Goal: Check status

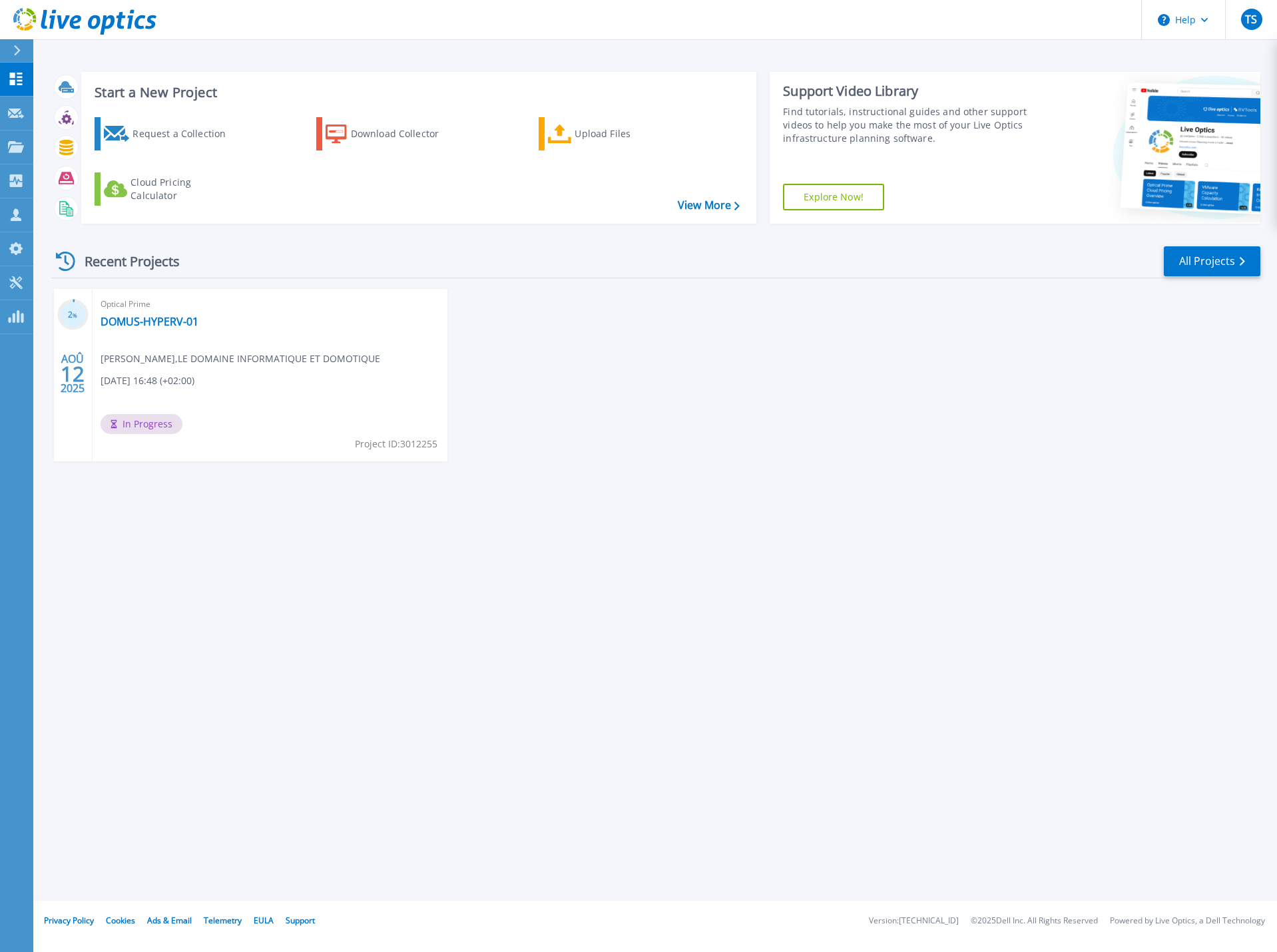
click at [195, 380] on span "[DATE] 16:48 (+02:00)" at bounding box center [147, 381] width 94 height 15
click at [118, 316] on link "DOMUS-HYPERV-01" at bounding box center [149, 321] width 98 height 14
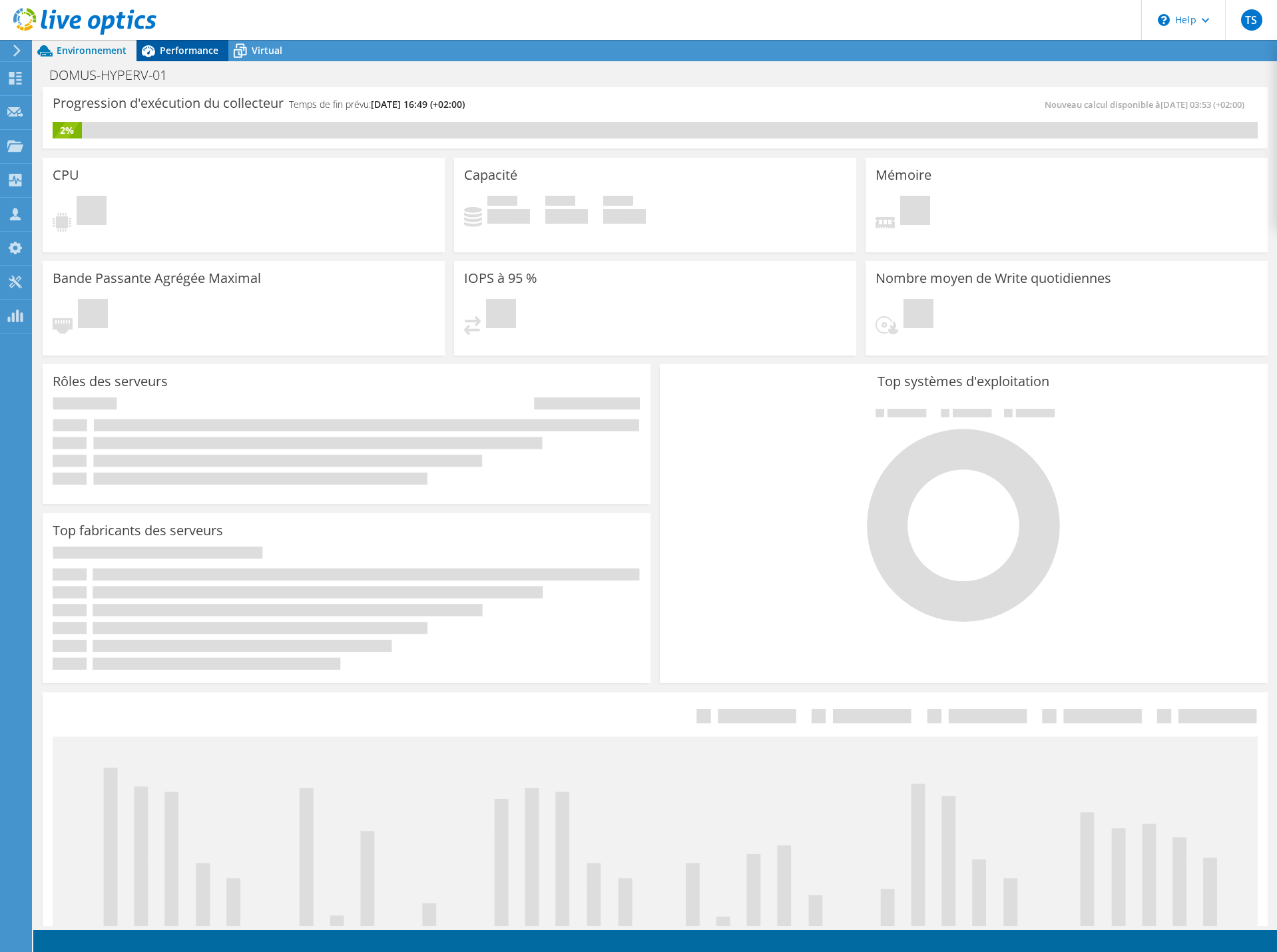
click at [188, 50] on span "Performance" at bounding box center [189, 50] width 59 height 13
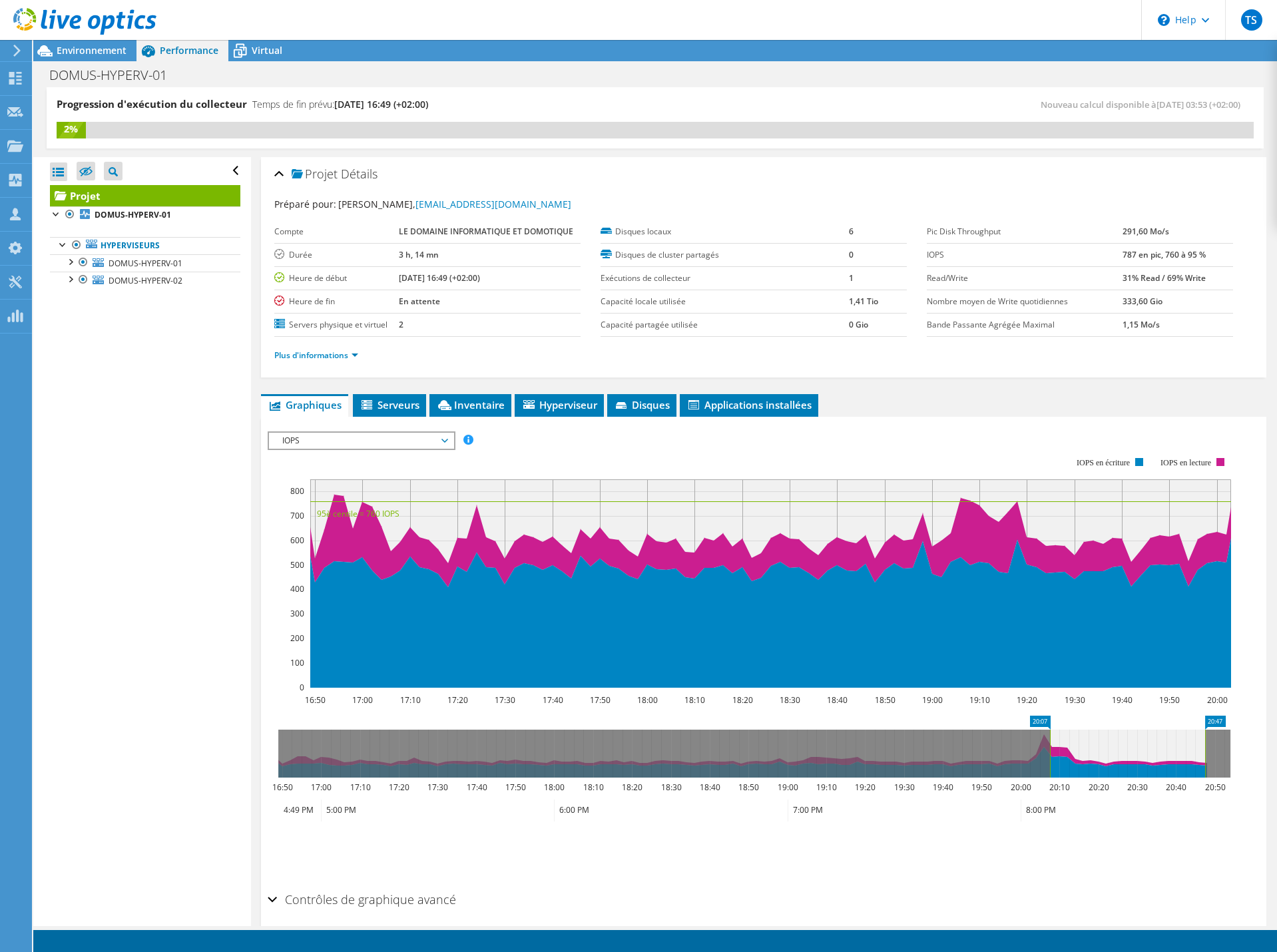
drag, startPoint x: 1051, startPoint y: 761, endPoint x: 1206, endPoint y: 773, distance: 155.5
click at [1206, 773] on g at bounding box center [755, 754] width 952 height 48
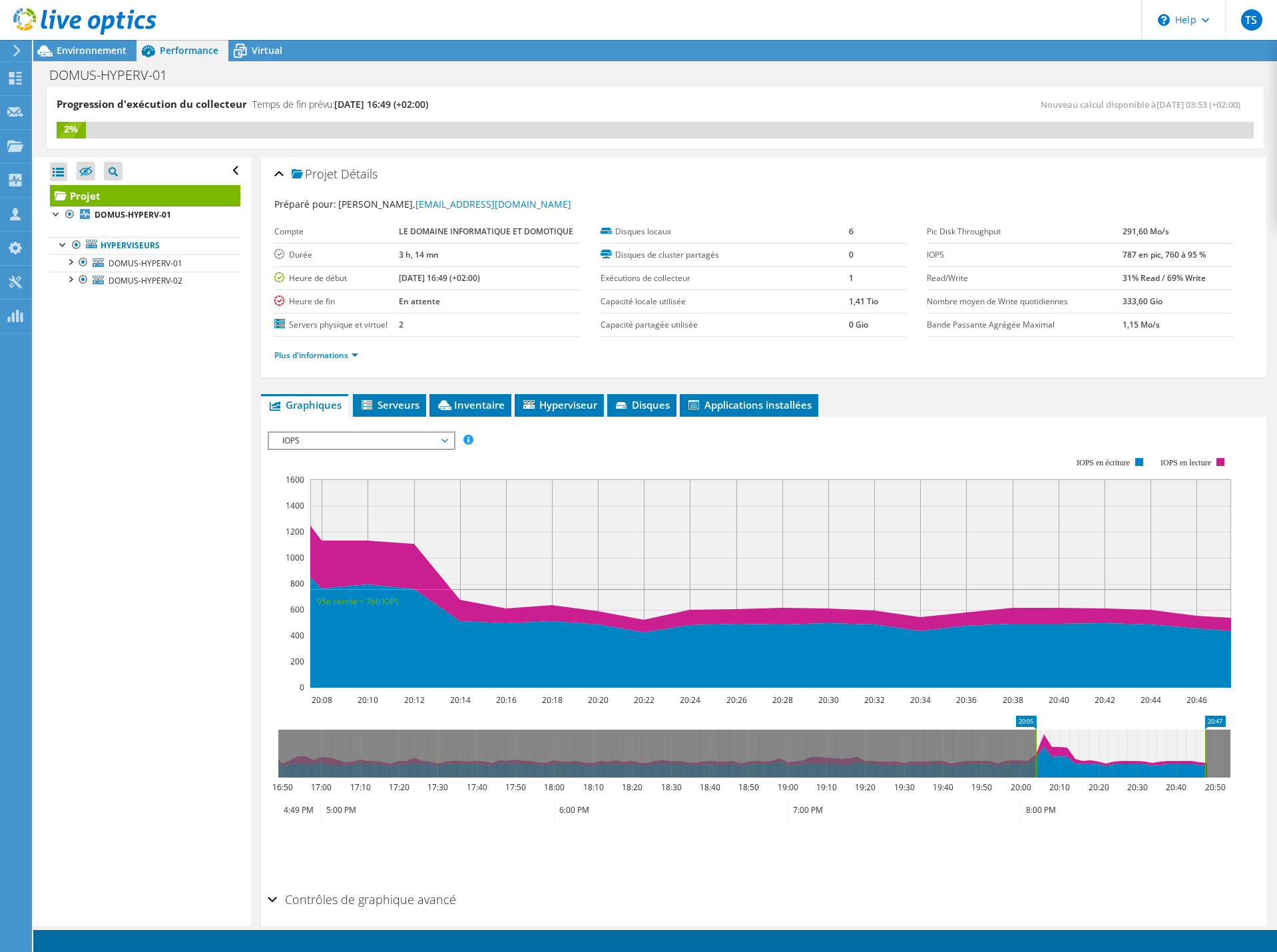
drag, startPoint x: 1048, startPoint y: 762, endPoint x: 1034, endPoint y: 758, distance: 14.6
click at [1034, 758] on rect at bounding box center [1036, 754] width 5 height 48
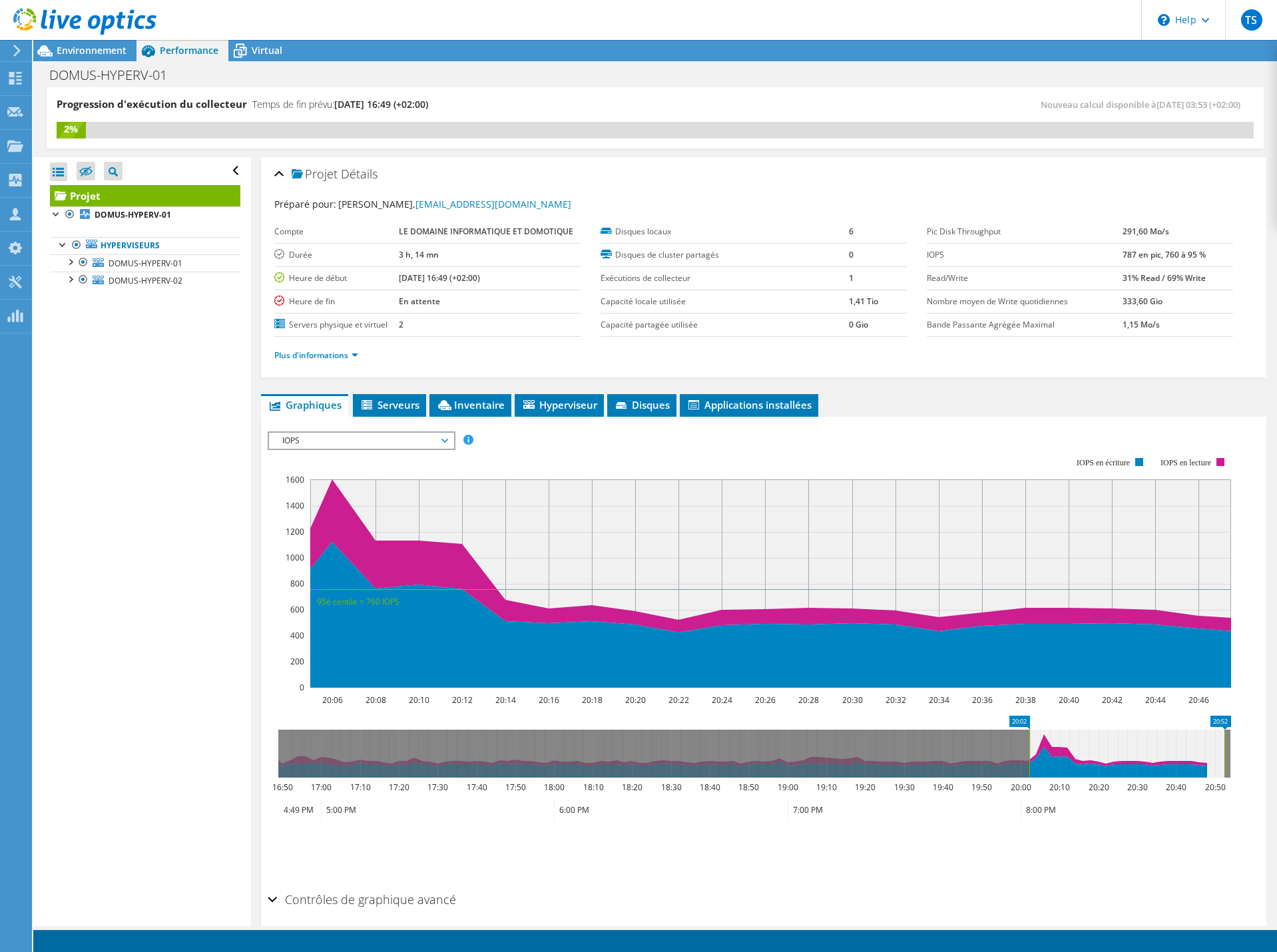
drag, startPoint x: 1224, startPoint y: 760, endPoint x: 1037, endPoint y: 755, distance: 187.1
click at [1029, 753] on g at bounding box center [755, 754] width 952 height 48
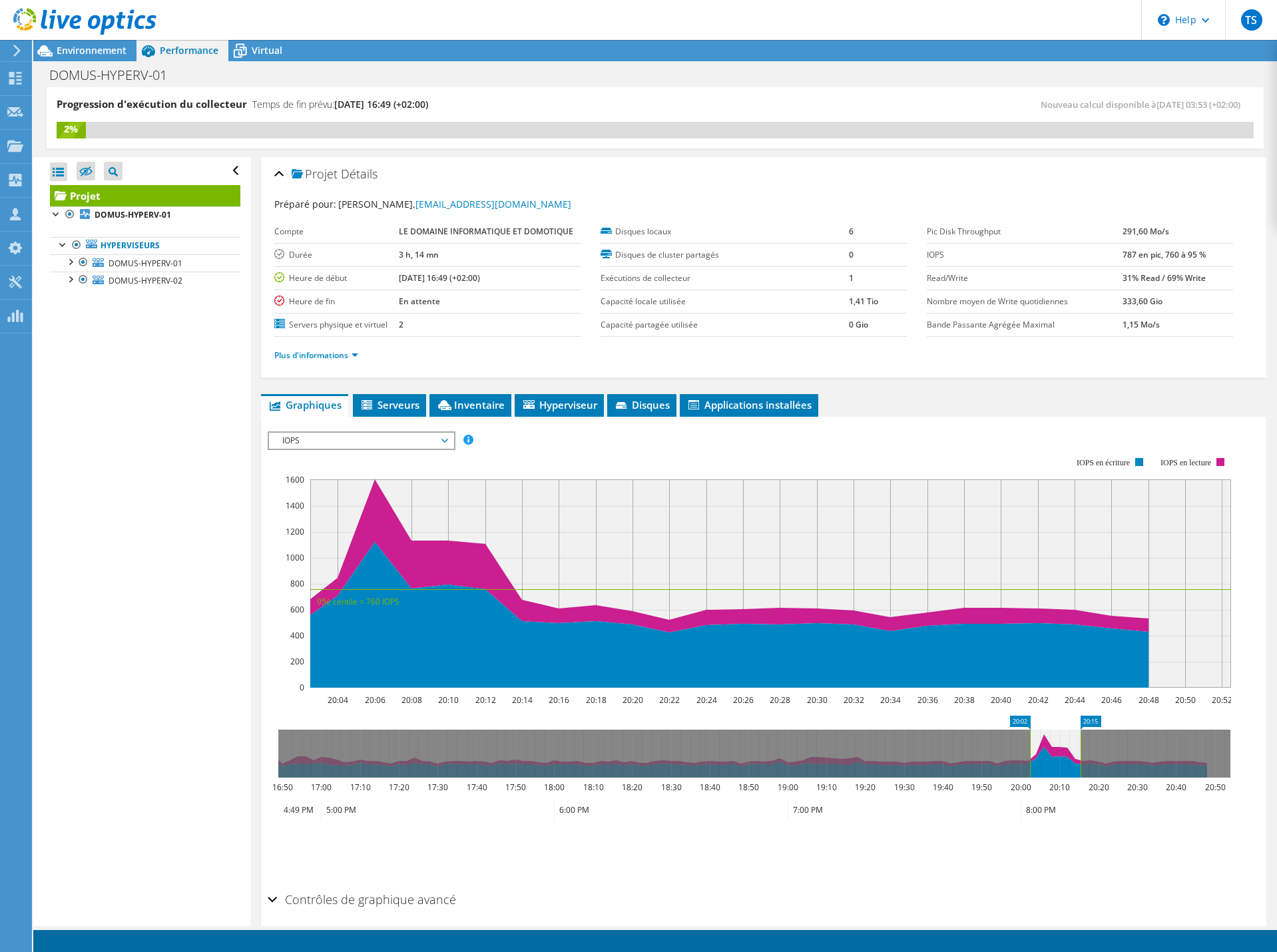
drag, startPoint x: 1227, startPoint y: 758, endPoint x: 1082, endPoint y: 764, distance: 145.1
click at [1082, 763] on rect at bounding box center [1080, 754] width 5 height 48
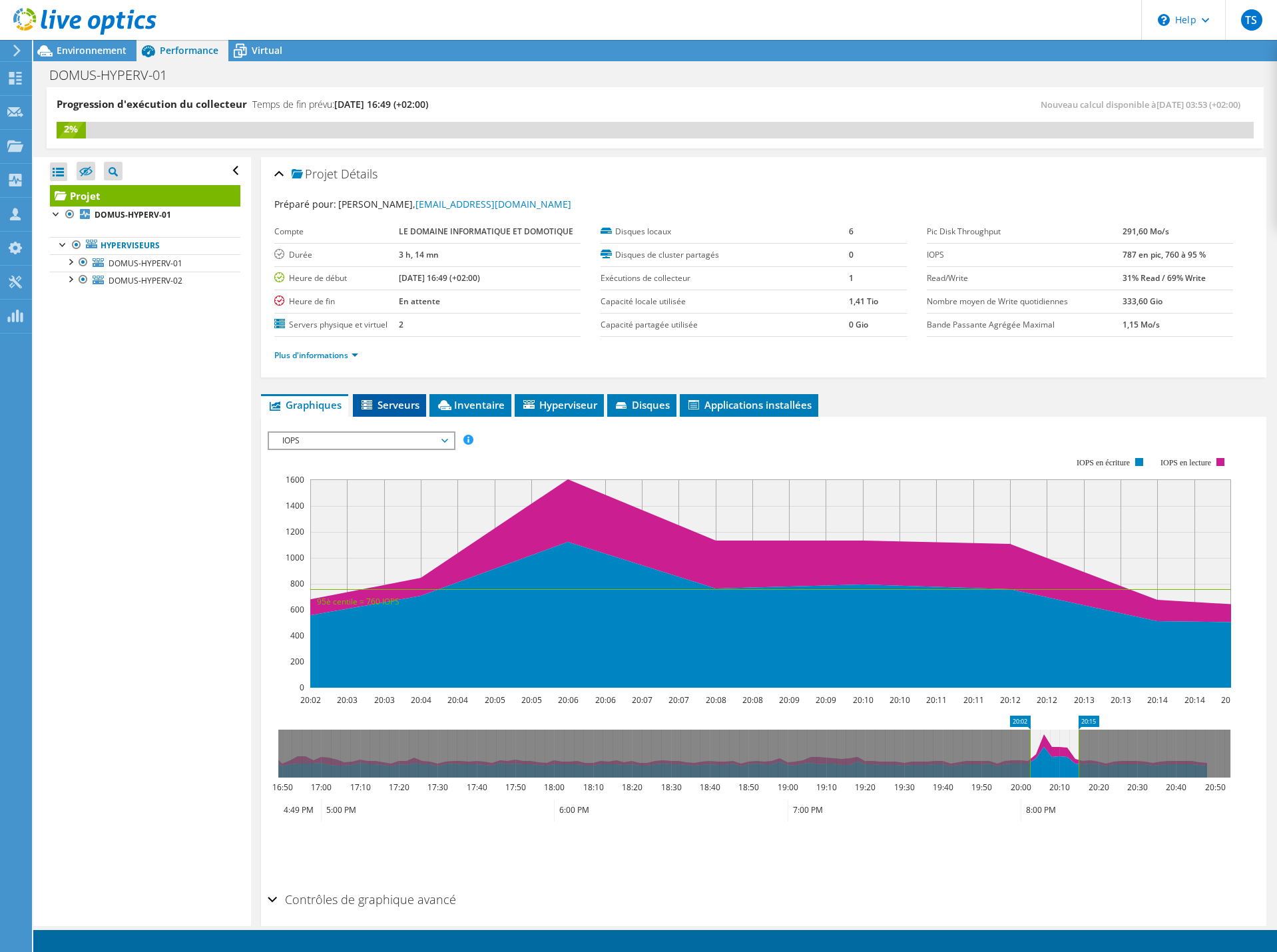
click at [373, 402] on icon at bounding box center [368, 405] width 14 height 11
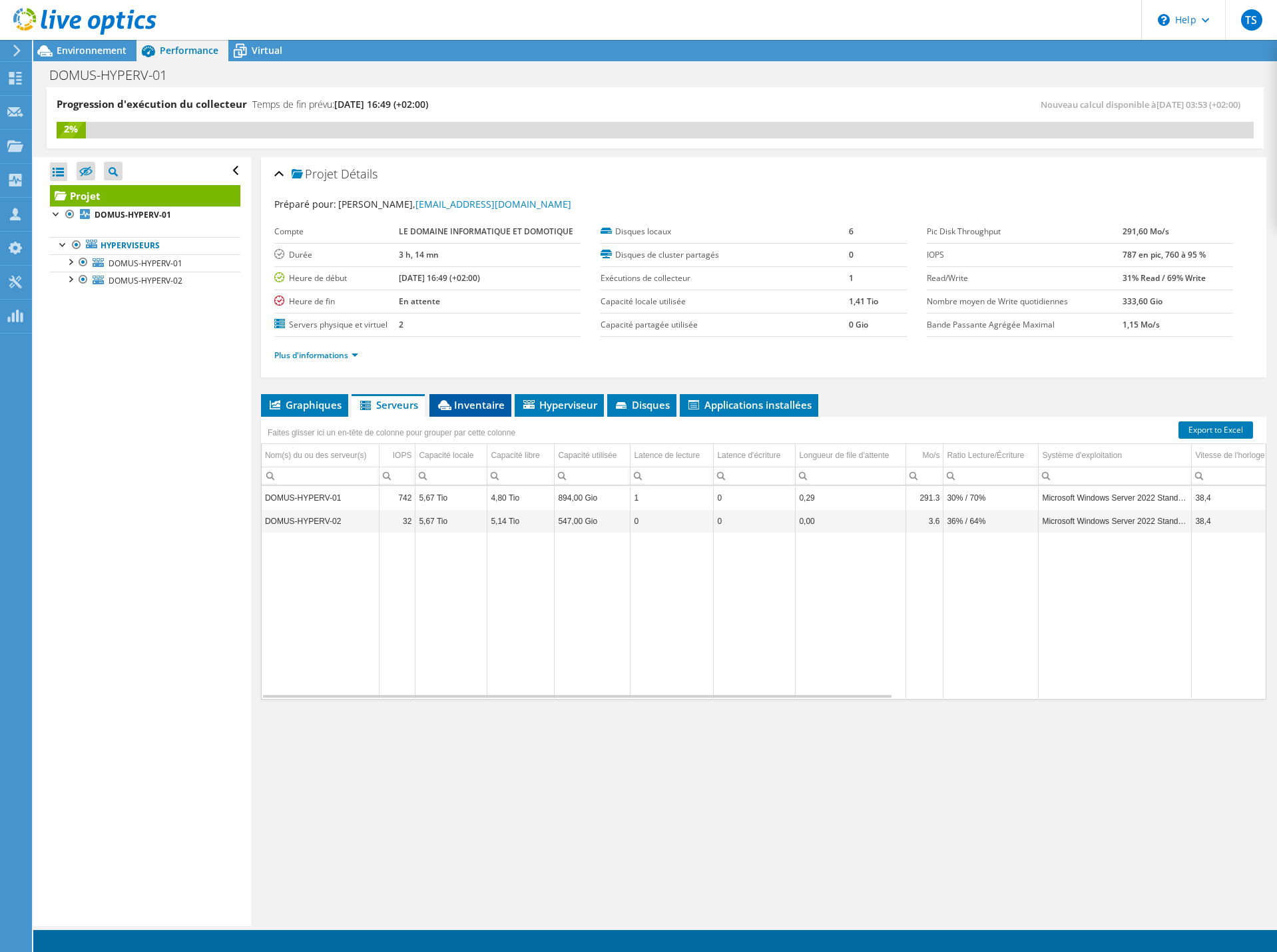
click at [456, 408] on span "Inventaire" at bounding box center [470, 405] width 68 height 14
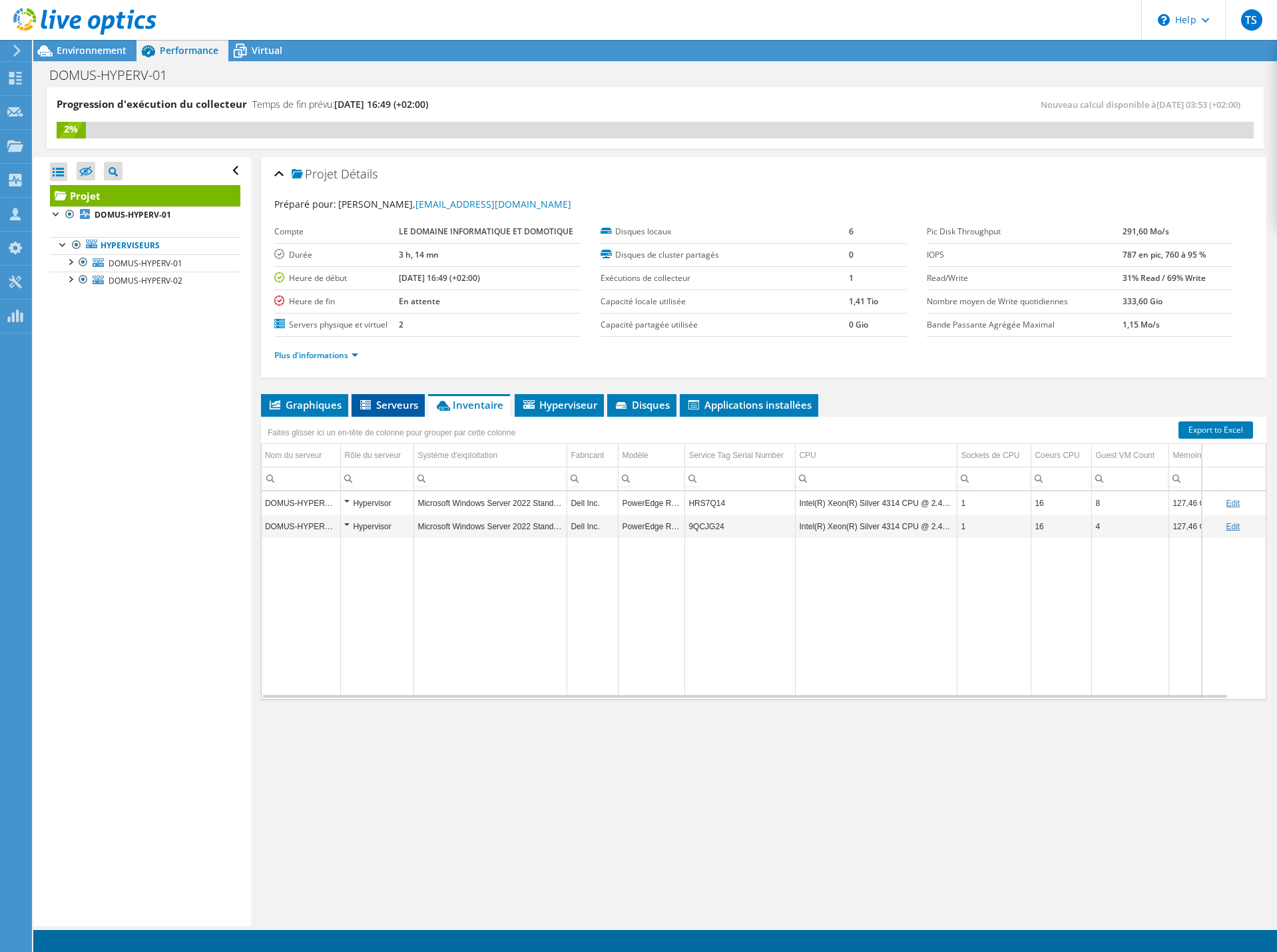
click at [424, 408] on li "Serveurs" at bounding box center [388, 405] width 74 height 23
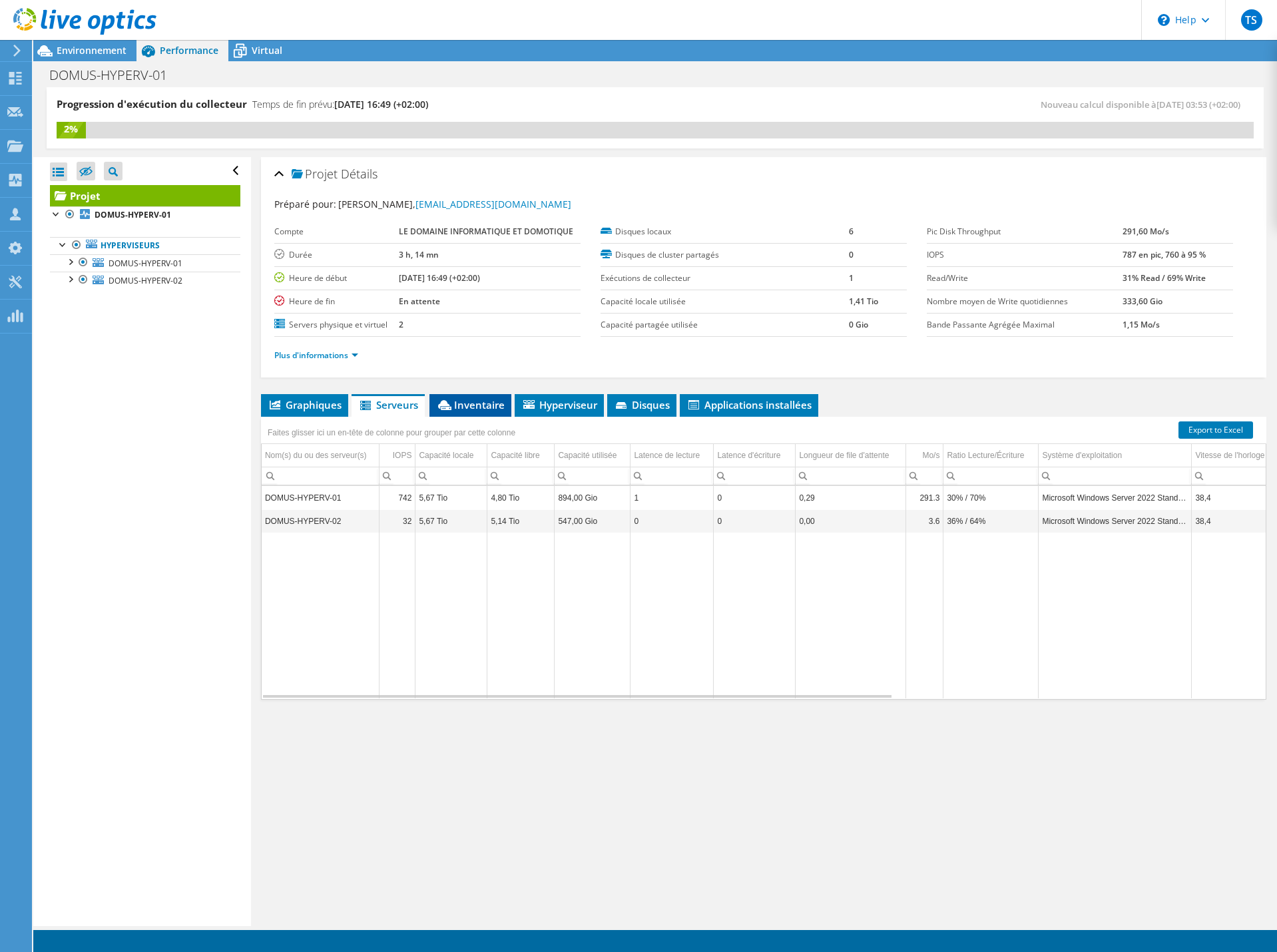
click at [466, 411] on li "Inventaire" at bounding box center [470, 405] width 82 height 23
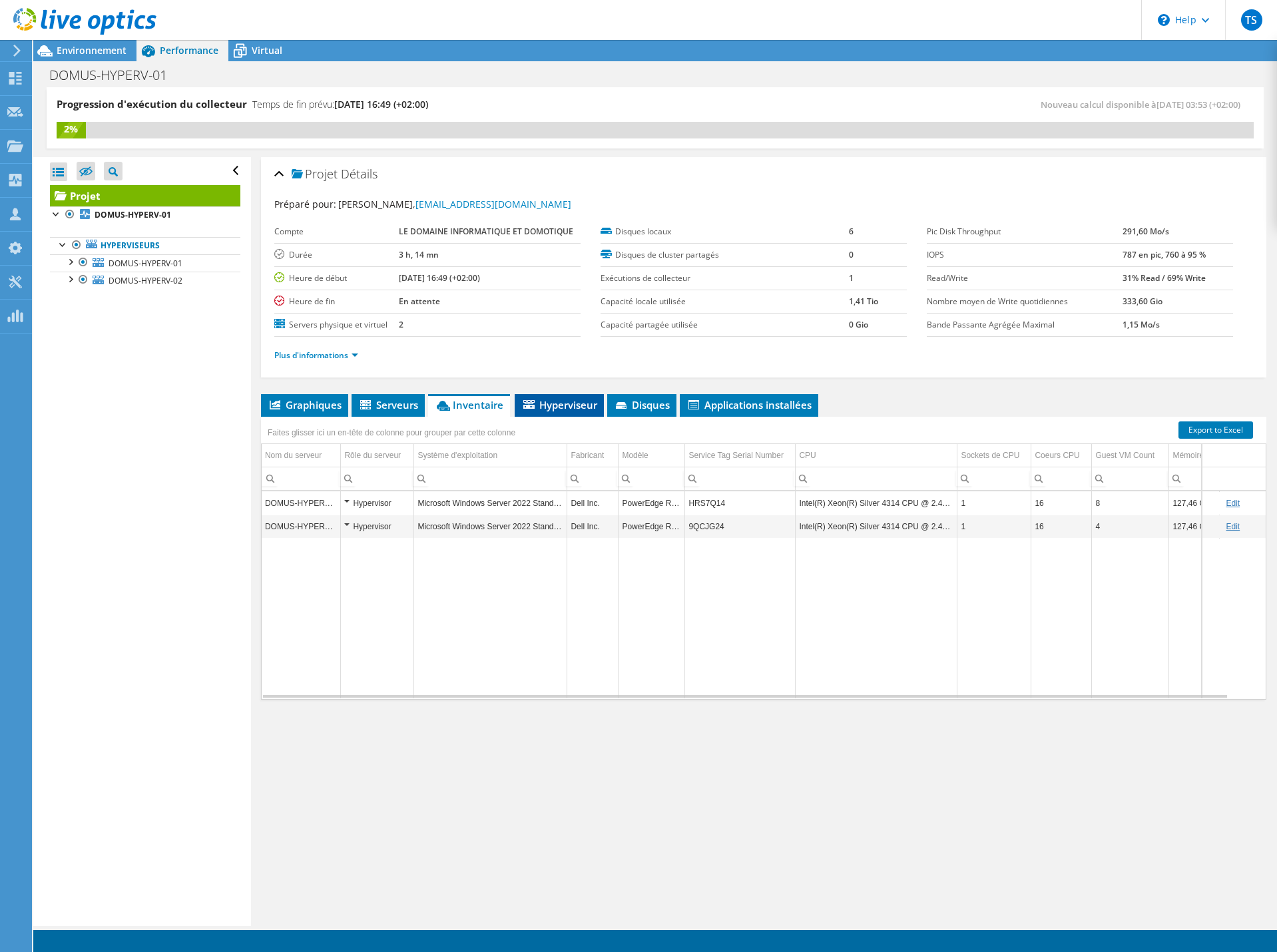
click at [567, 408] on span "Hyperviseur" at bounding box center [559, 405] width 76 height 14
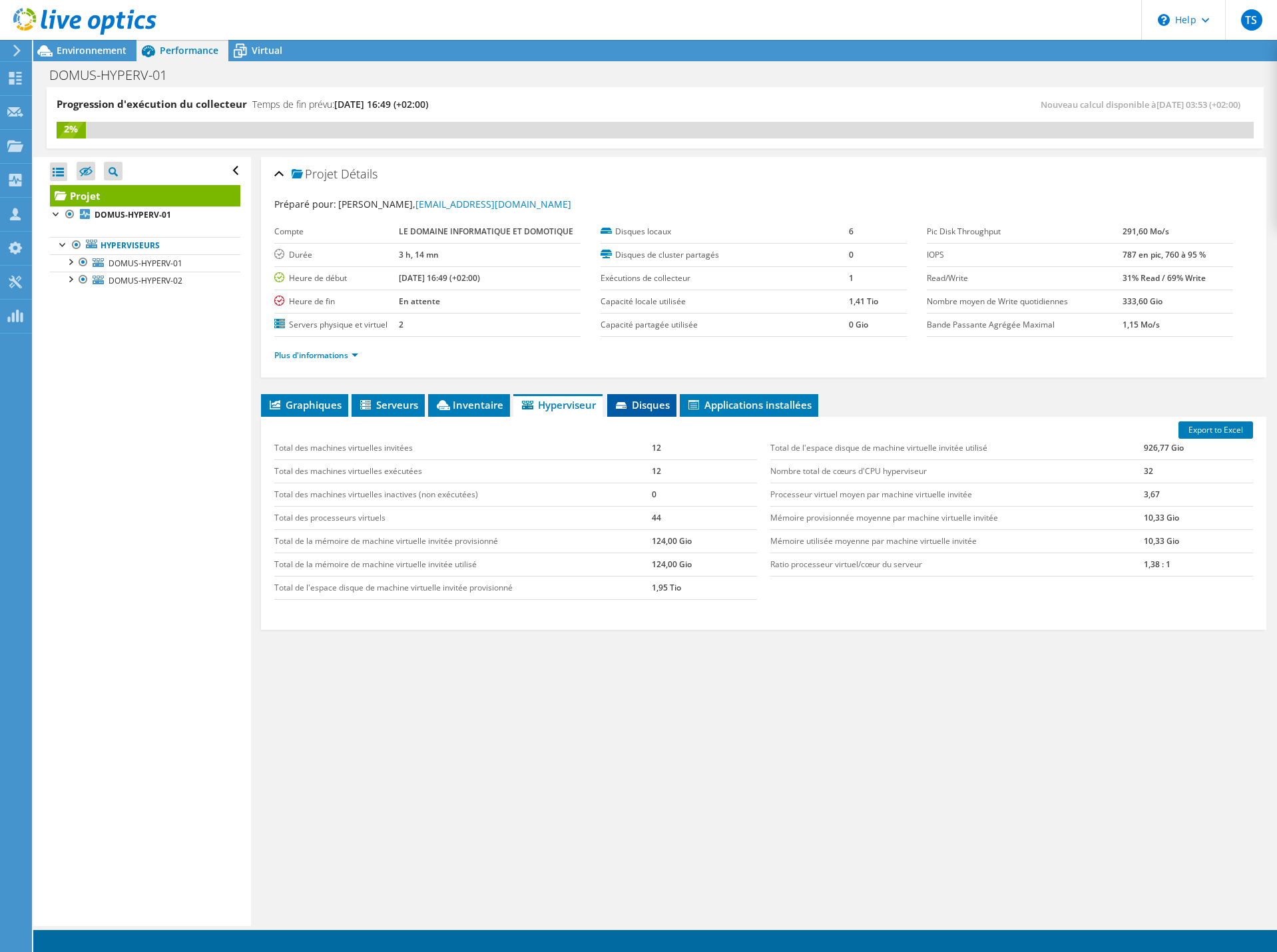
click at [648, 411] on li "Disques" at bounding box center [642, 405] width 69 height 23
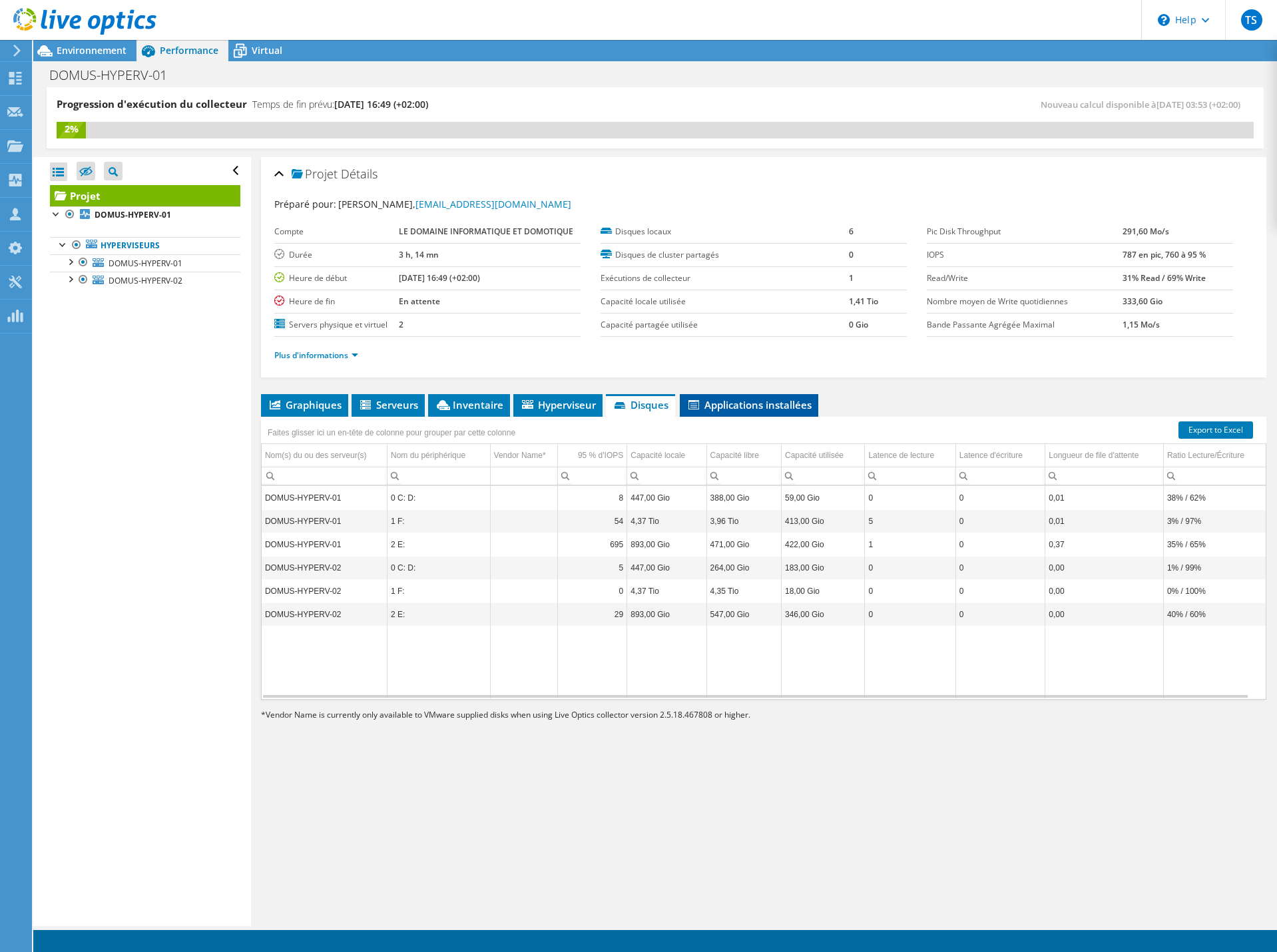
click at [744, 411] on li "Applications installées" at bounding box center [749, 405] width 138 height 23
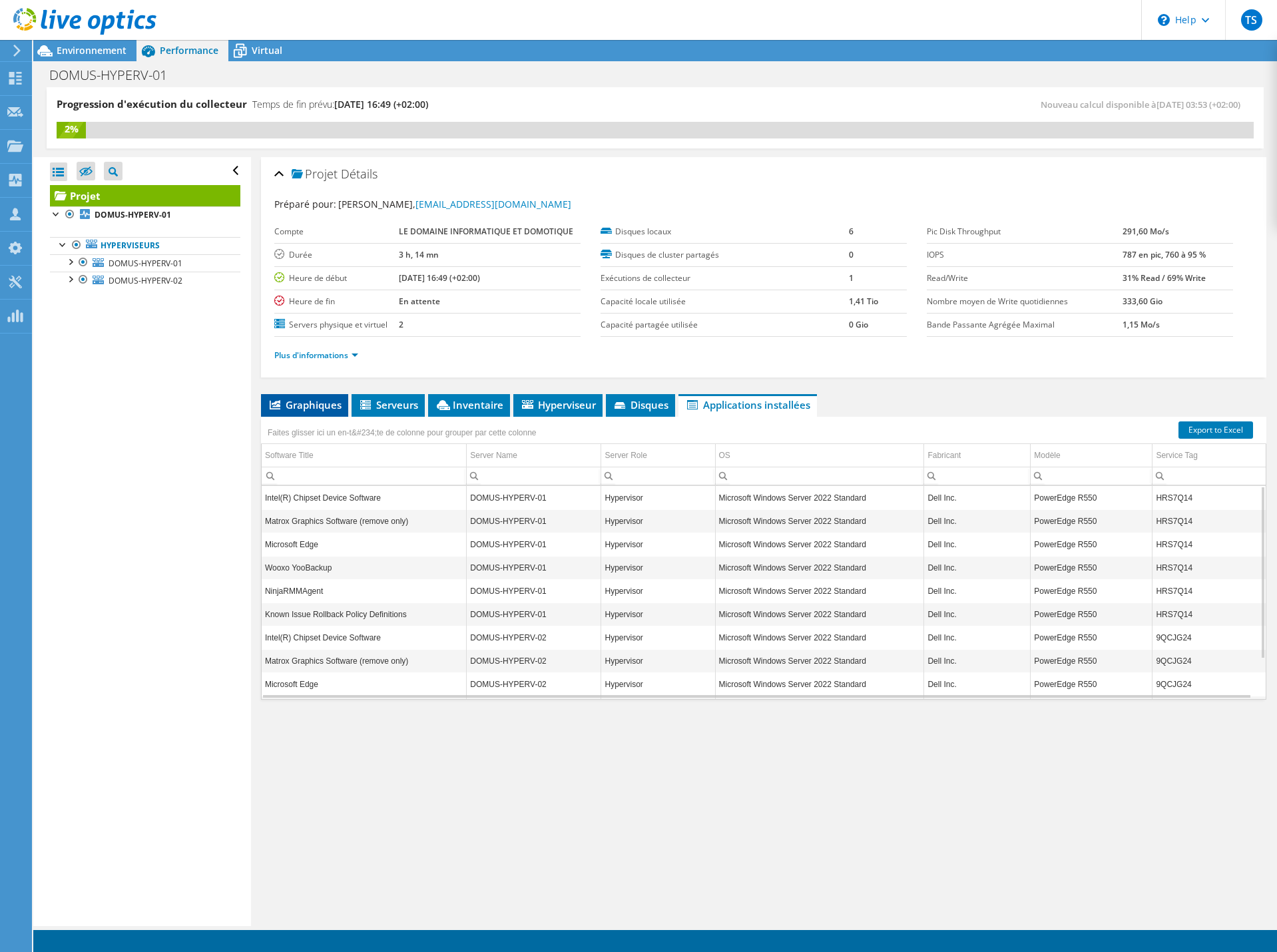
click at [337, 404] on span "Graphiques" at bounding box center [304, 405] width 74 height 14
